Goal: Task Accomplishment & Management: Use online tool/utility

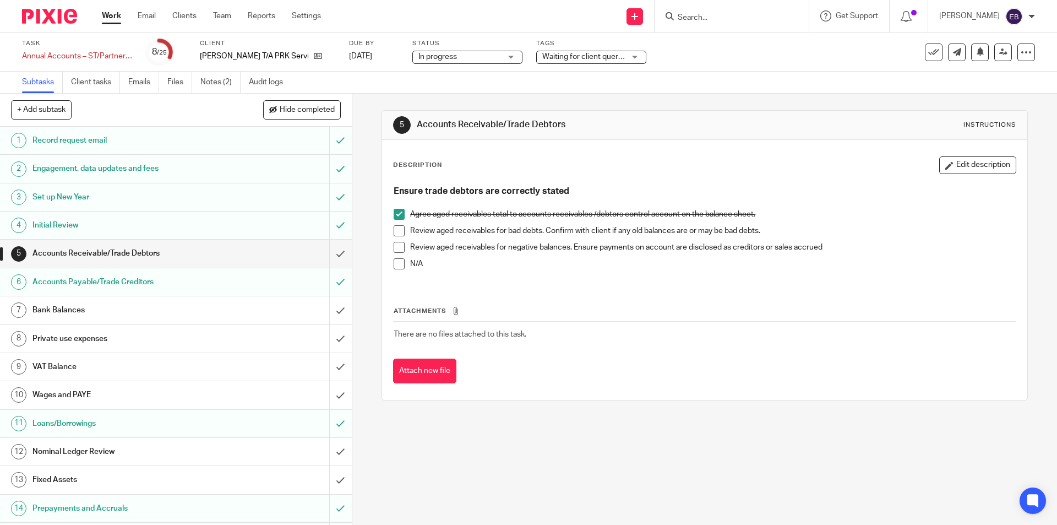
click at [98, 390] on h1 "Wages and PAYE" at bounding box center [127, 394] width 190 height 17
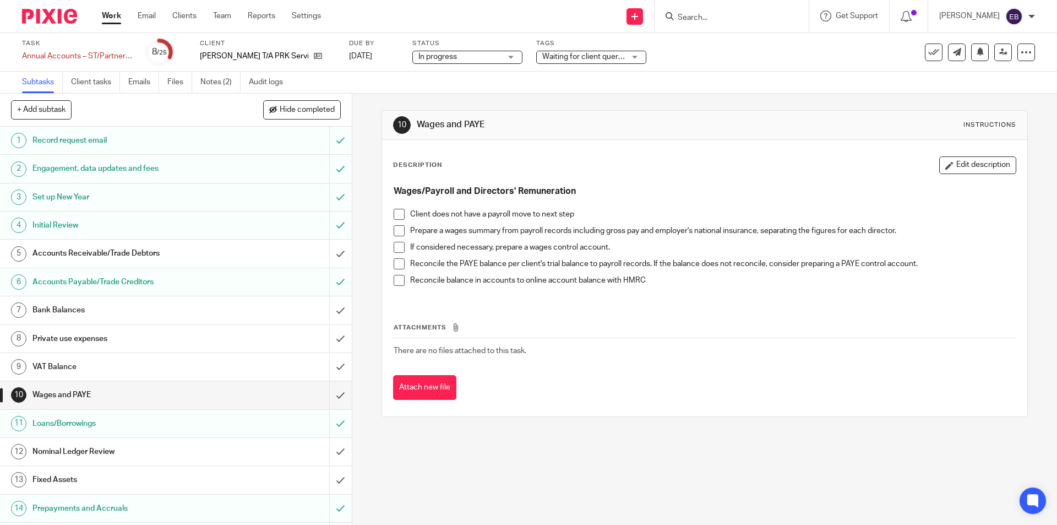
click at [395, 226] on span at bounding box center [399, 230] width 11 height 11
click at [395, 240] on li "Prepare a wages summary from payroll records including gross pay and employer's…" at bounding box center [704, 233] width 621 height 17
click at [394, 257] on li "If considered necessary, prepare a wages control account." at bounding box center [704, 250] width 621 height 17
click at [397, 260] on span at bounding box center [399, 263] width 11 height 11
click at [112, 254] on h1 "Accounts Receivable/Trade Debtors" at bounding box center [127, 253] width 190 height 17
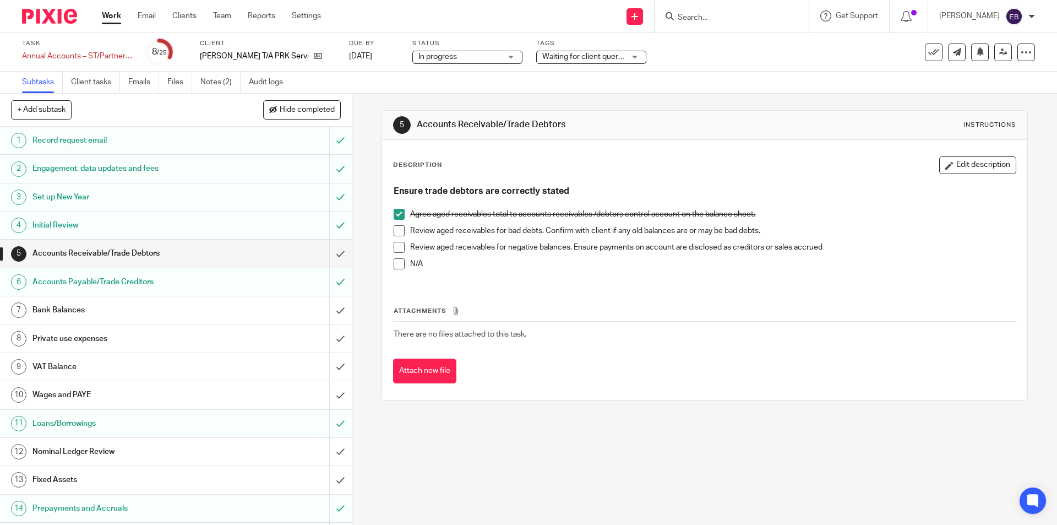
click at [397, 233] on span at bounding box center [399, 230] width 11 height 11
click at [74, 308] on h1 "Bank Balances" at bounding box center [127, 310] width 190 height 17
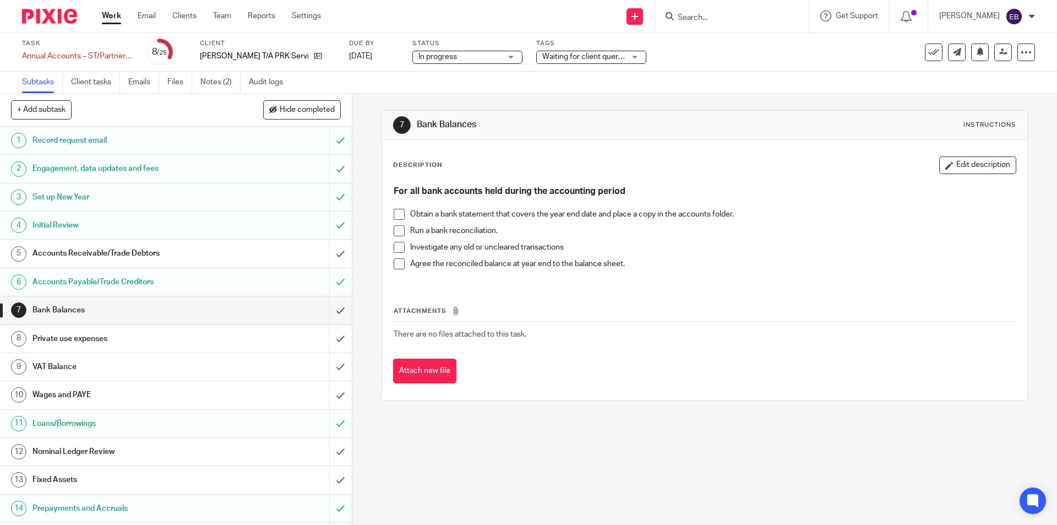
click at [122, 383] on link "10 Wages and PAYE" at bounding box center [164, 395] width 329 height 28
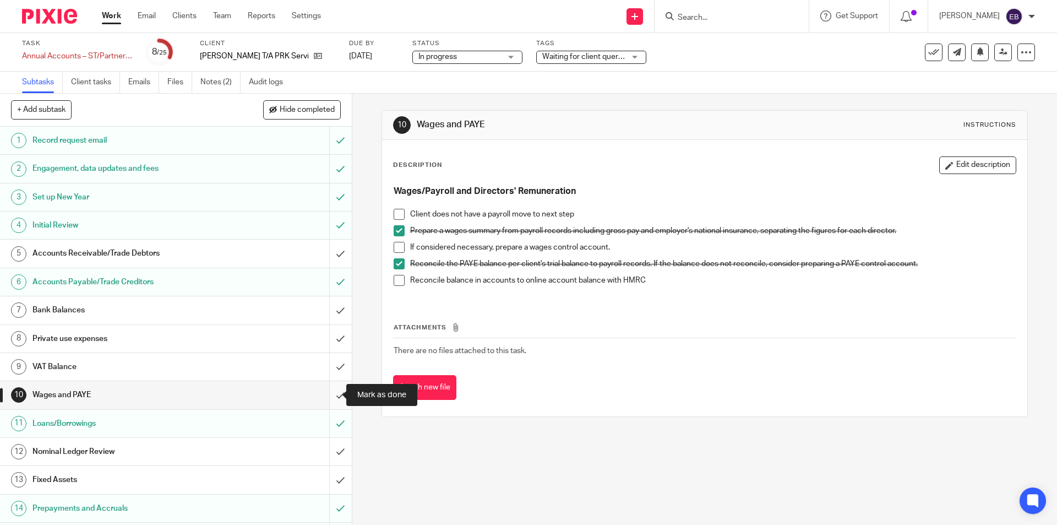
click at [334, 394] on input "submit" at bounding box center [176, 395] width 352 height 28
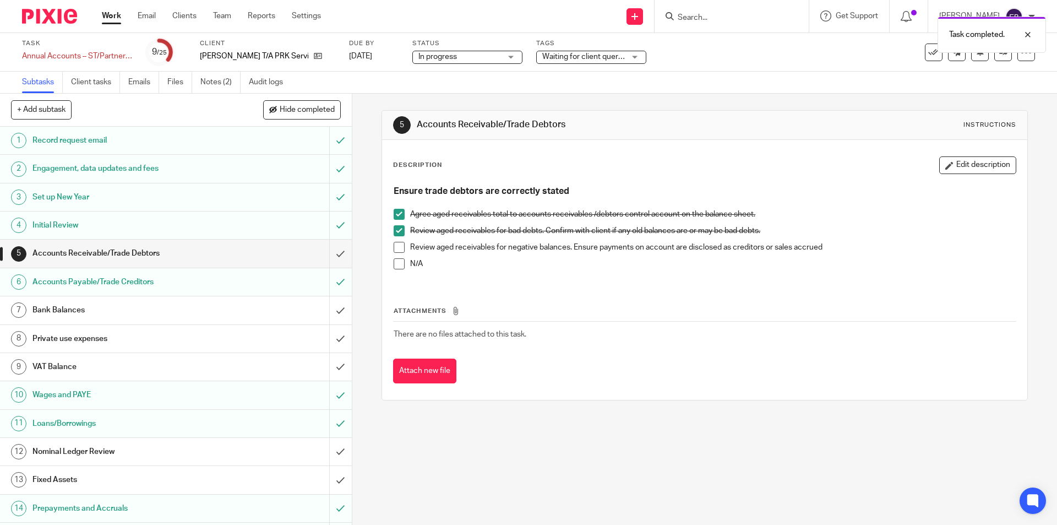
click at [74, 394] on h1 "Wages and PAYE" at bounding box center [127, 394] width 190 height 17
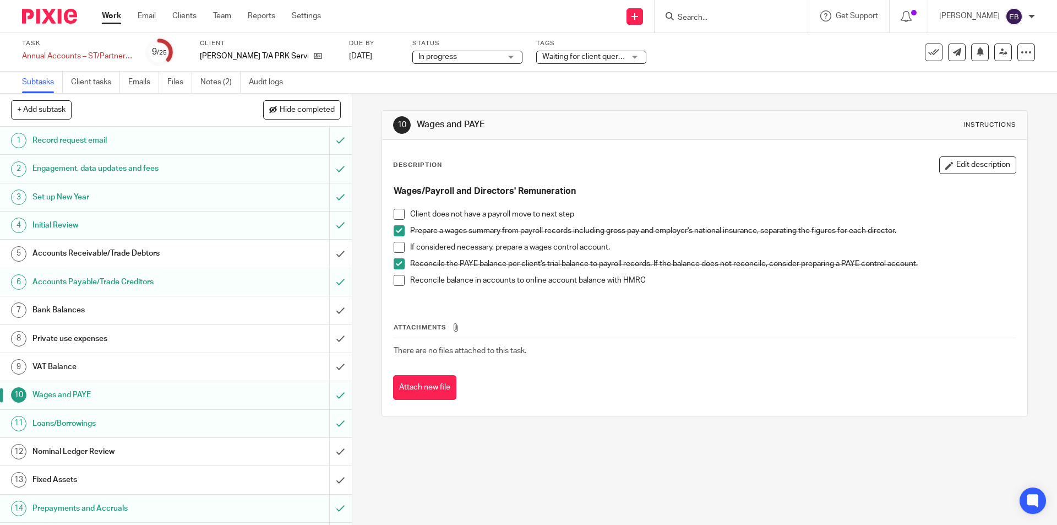
click at [395, 280] on span at bounding box center [399, 280] width 11 height 11
